Goal: Transaction & Acquisition: Download file/media

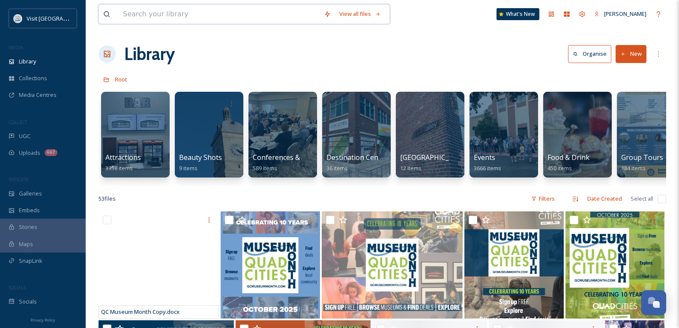
click at [170, 10] on input at bounding box center [219, 14] width 201 height 19
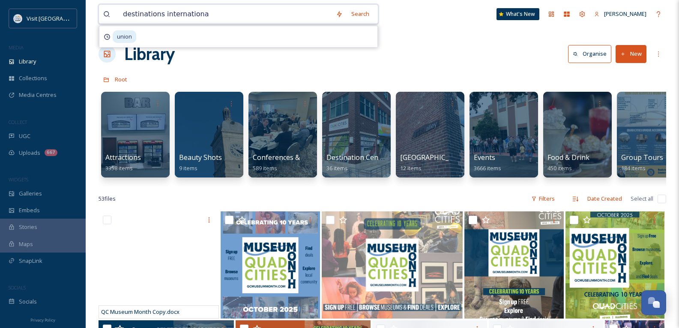
type input "destinations international"
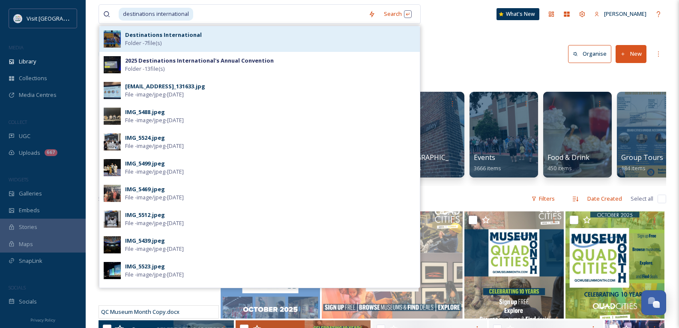
click at [170, 35] on strong "Destinations International" at bounding box center [163, 35] width 77 height 8
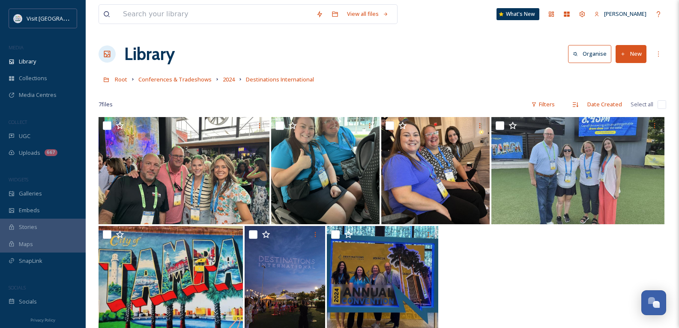
click at [194, 75] on link "Conferences & Tradeshows" at bounding box center [174, 79] width 73 height 10
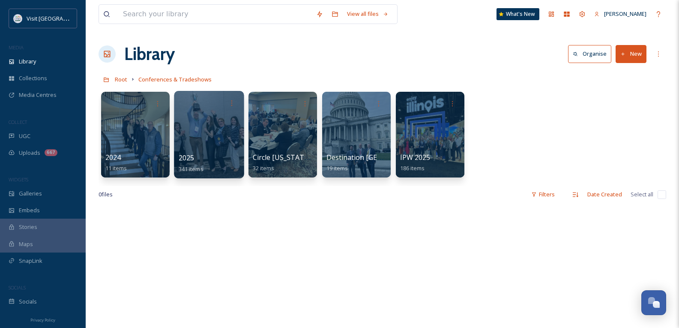
click at [184, 156] on span "2025" at bounding box center [187, 157] width 16 height 9
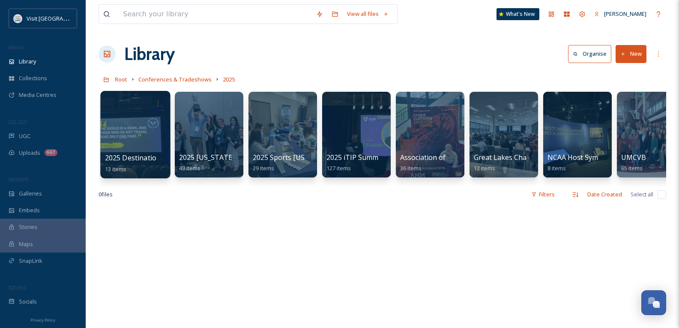
click at [133, 157] on span "2025 Destinations International's Annual Convention" at bounding box center [192, 157] width 174 height 9
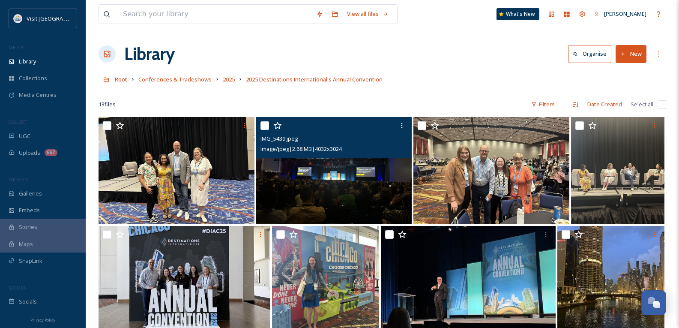
click at [355, 165] on img at bounding box center [334, 170] width 156 height 107
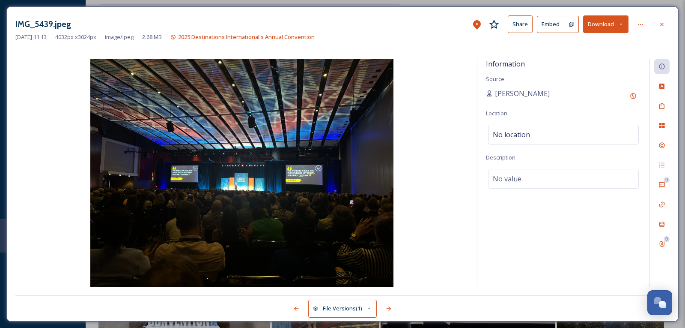
click at [236, 123] on img at bounding box center [241, 172] width 453 height 227
click at [604, 25] on button "Download" at bounding box center [605, 24] width 45 height 18
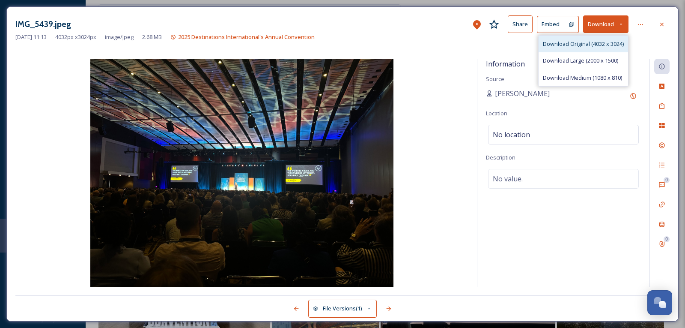
click at [569, 39] on div "Download Original (4032 x 3024)" at bounding box center [584, 44] width 90 height 17
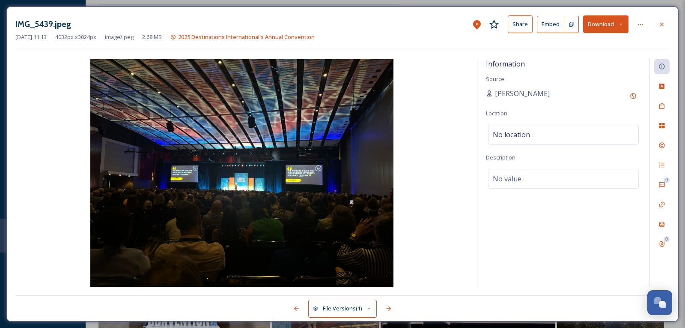
drag, startPoint x: 663, startPoint y: 25, endPoint x: 596, endPoint y: 38, distance: 67.6
click at [663, 25] on icon at bounding box center [662, 23] width 3 height 3
